Goal: Transaction & Acquisition: Register for event/course

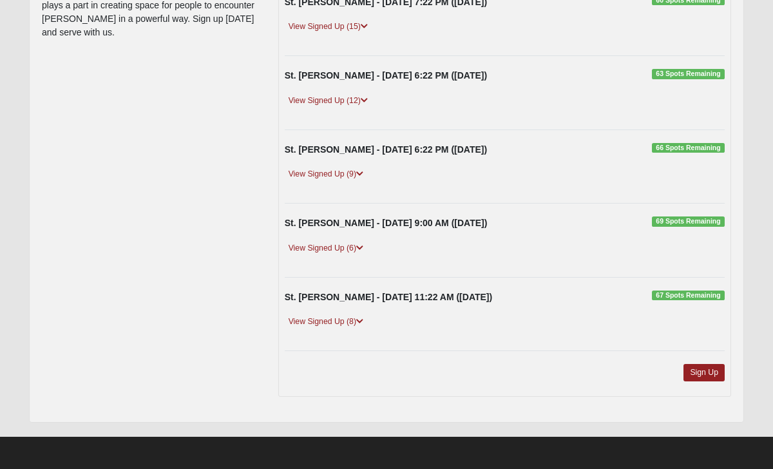
scroll to position [290, 0]
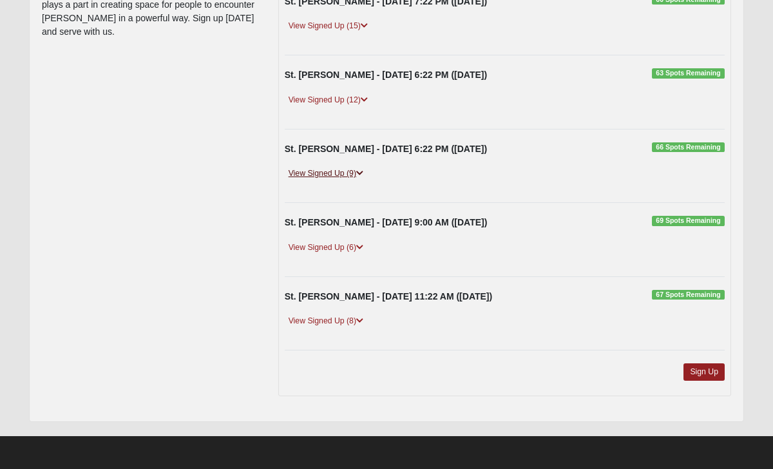
click at [363, 172] on icon at bounding box center [359, 173] width 7 height 8
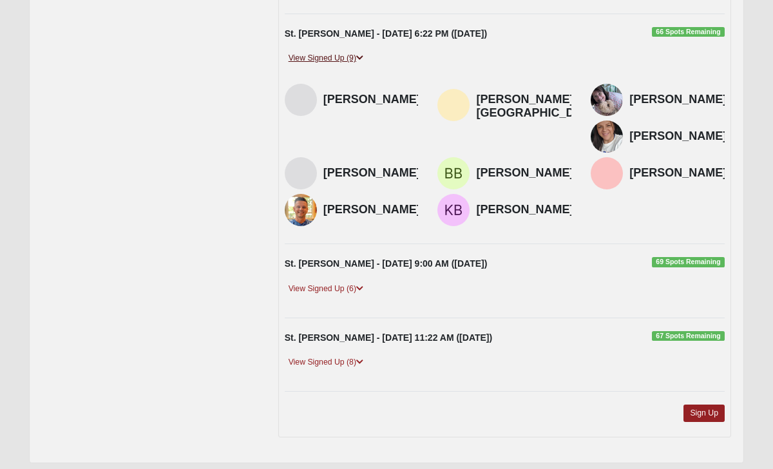
scroll to position [410, 0]
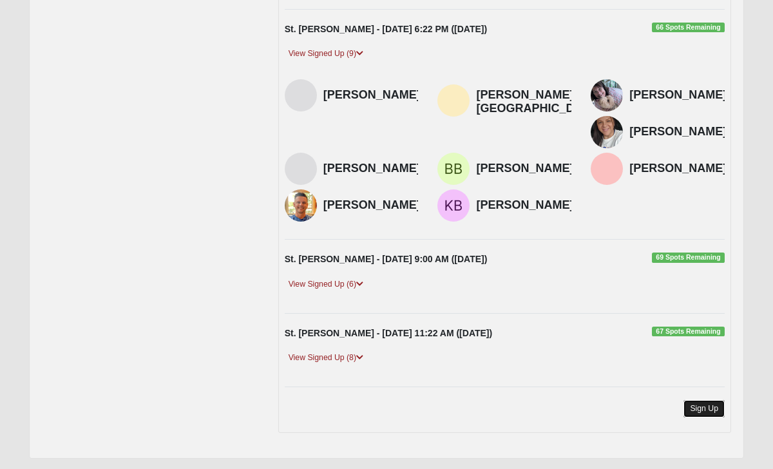
click at [705, 400] on link "Sign Up" at bounding box center [703, 408] width 41 height 17
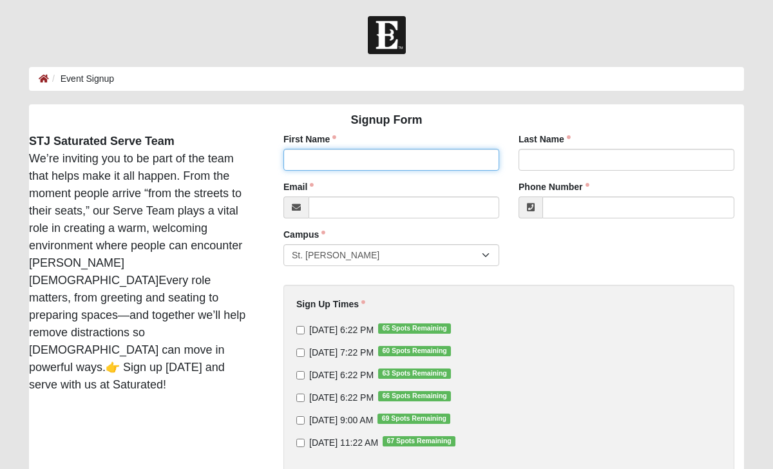
click at [413, 151] on input "First Name" at bounding box center [391, 160] width 216 height 22
type input "[PERSON_NAME]"
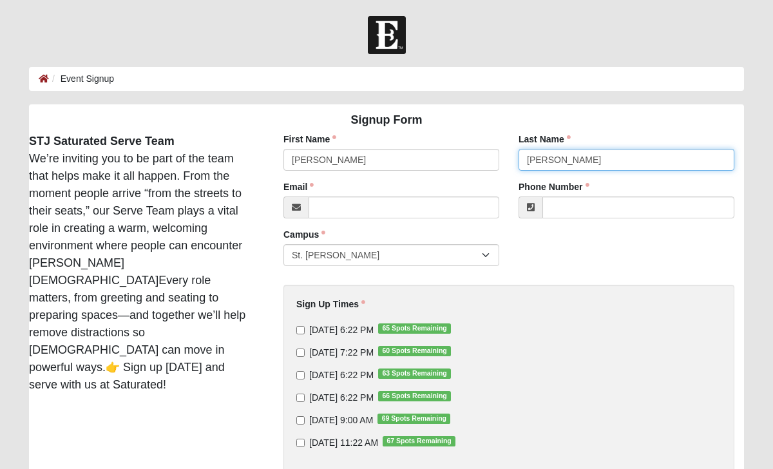
type input "[PERSON_NAME]"
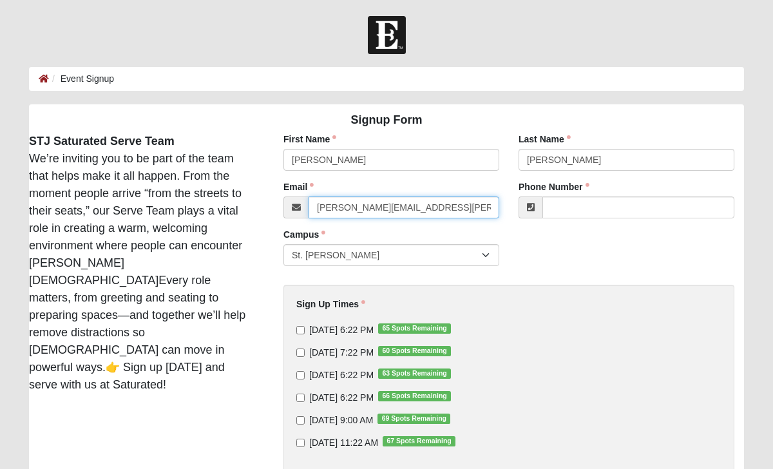
type input "[PERSON_NAME][EMAIL_ADDRESS][PERSON_NAME][DOMAIN_NAME]"
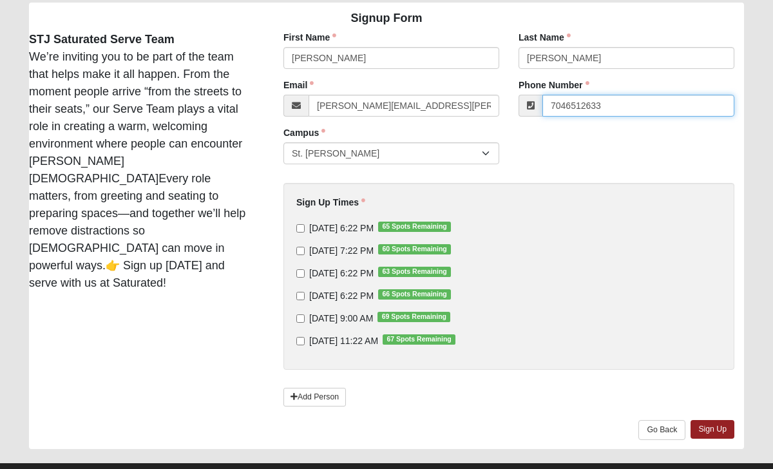
scroll to position [102, 0]
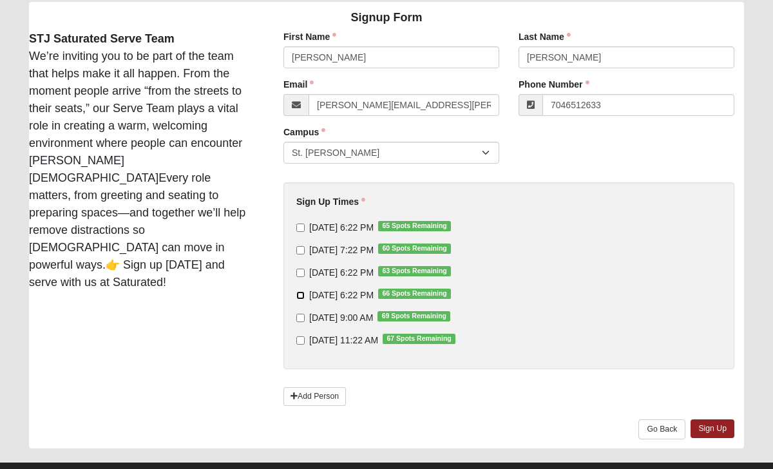
type input "[PHONE_NUMBER]"
click at [299, 296] on input "[DATE] 6:22 PM 66 Spots Remaining" at bounding box center [300, 295] width 8 height 8
checkbox input "true"
click at [301, 318] on input "[DATE] 9:00 AM 69 Spots Remaining" at bounding box center [300, 318] width 8 height 8
click at [300, 318] on input "[DATE] 9:00 AM 69 Spots Remaining" at bounding box center [300, 318] width 8 height 8
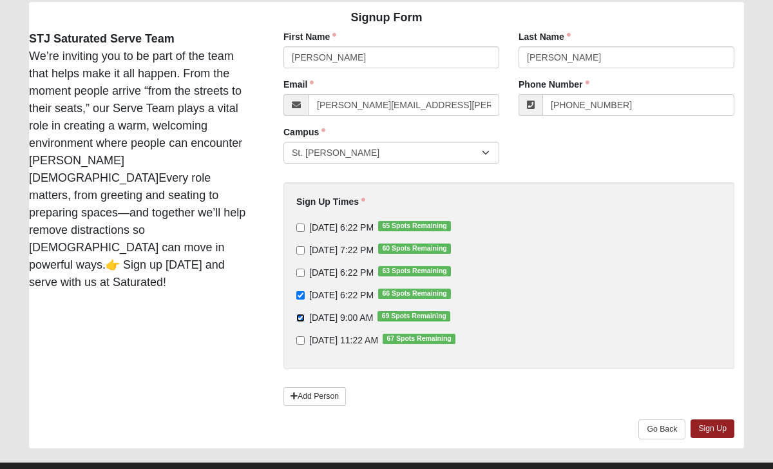
checkbox input "false"
click at [300, 340] on input "[DATE] 11:22 AM 67 Spots Remaining" at bounding box center [300, 340] width 8 height 8
checkbox input "true"
click at [715, 430] on link "Sign Up" at bounding box center [712, 428] width 44 height 19
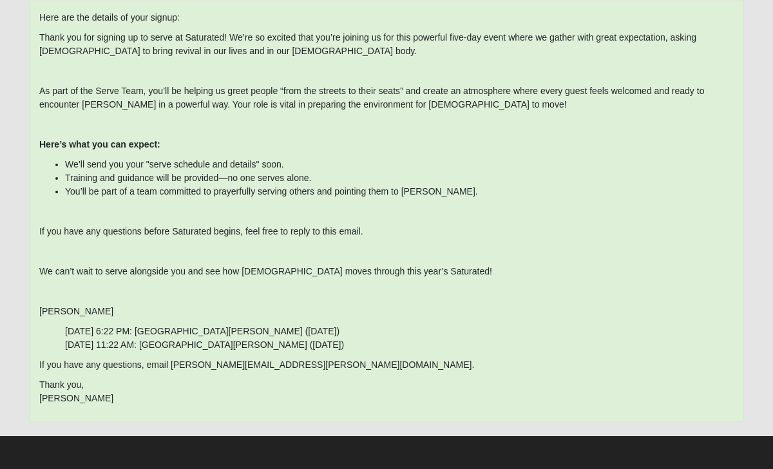
scroll to position [0, 0]
